Goal: Transaction & Acquisition: Purchase product/service

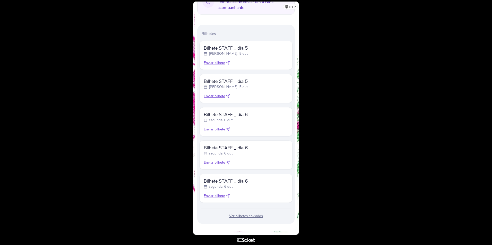
scroll to position [134, 0]
click at [381, 150] on body "pt Português ([GEOGRAPHIC_DATA]) English Español Catalan [DEMOGRAPHIC_DATA] [PE…" at bounding box center [245, 122] width 487 height 241
click at [218, 128] on span "Enviar bilhete" at bounding box center [214, 127] width 21 height 5
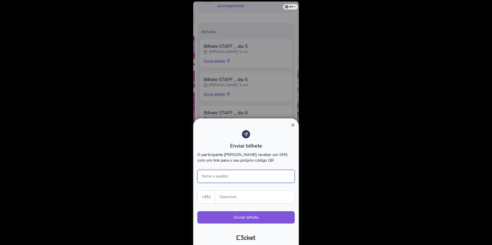
click at [228, 175] on input "Nome e apelido" at bounding box center [245, 176] width 97 height 13
type input "[PERSON_NAME]"
click at [294, 125] on span "×" at bounding box center [293, 125] width 4 height 7
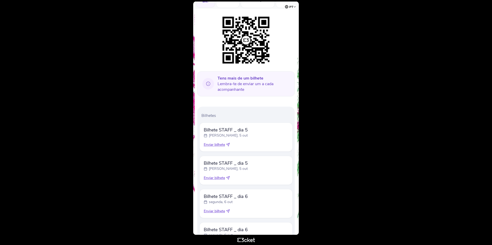
scroll to position [36, 0]
